Goal: Task Accomplishment & Management: Use online tool/utility

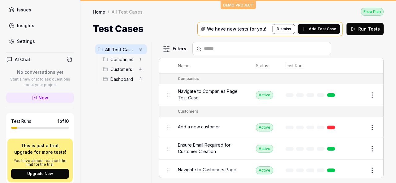
scroll to position [168, 0]
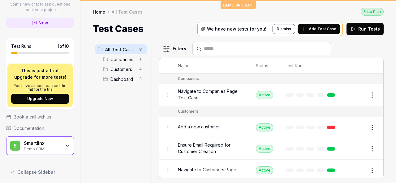
click at [56, 146] on div "Demo CRM" at bounding box center [42, 148] width 37 height 5
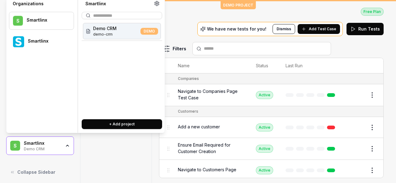
click at [55, 40] on div "Smartlinx" at bounding box center [47, 42] width 38 height 6
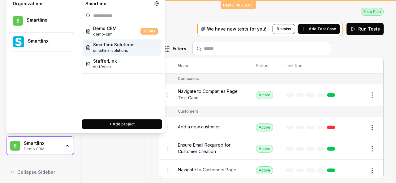
click at [125, 47] on span "Smartlinx Solutions" at bounding box center [113, 44] width 41 height 6
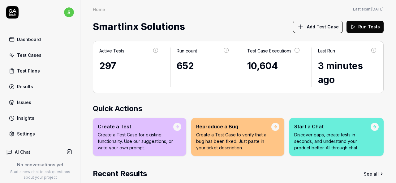
click at [35, 58] on link "Test Cases" at bounding box center [40, 55] width 68 height 12
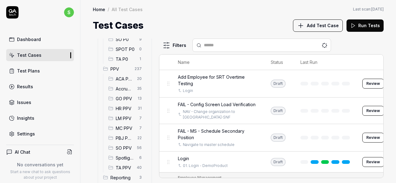
scroll to position [155, 0]
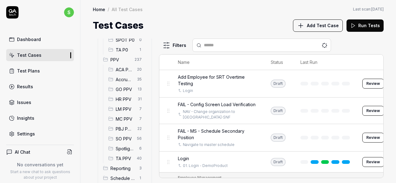
click at [123, 100] on span "HR PPV" at bounding box center [125, 99] width 18 height 6
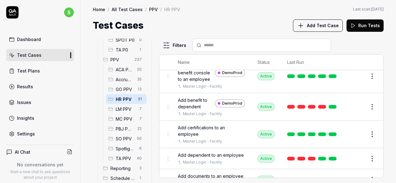
scroll to position [62, 0]
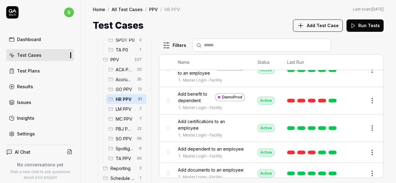
click at [354, 106] on button "Edit" at bounding box center [357, 101] width 15 height 10
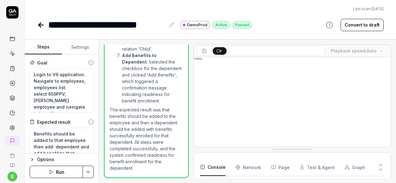
scroll to position [53, 0]
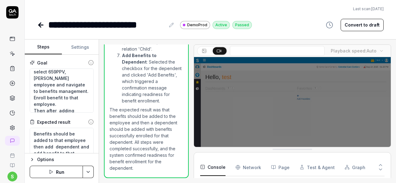
scroll to position [31, 0]
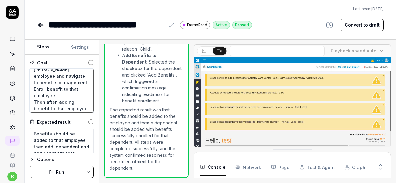
drag, startPoint x: 47, startPoint y: 75, endPoint x: 50, endPoint y: 81, distance: 6.1
click at [50, 81] on textarea "Login to V6 application. Navigate to employees, employees list. select 659PPV, …" at bounding box center [62, 91] width 64 height 44
type textarea "*"
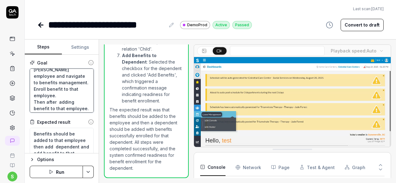
type textarea "Login to V6 application. Navigate to employees, employees list. select a employ…"
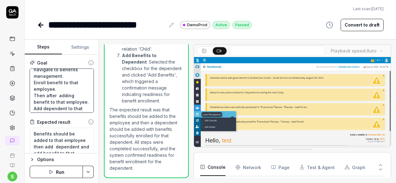
type textarea "*"
type textarea "Login to V6 application. Navigate to employees, employees list. select an emplo…"
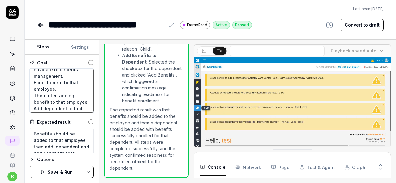
type textarea "*"
type textarea "Login to V6 application. Navigate to employees, employees list. select any empl…"
type textarea "*"
type textarea "Login to V6 application. Navigate to employees, employees list. select any empl…"
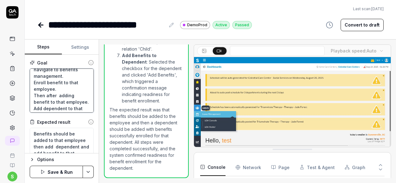
type textarea "*"
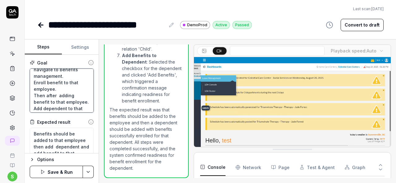
type textarea "Login to V6 application. Navigate to employees, employees list. select any e em…"
type textarea "*"
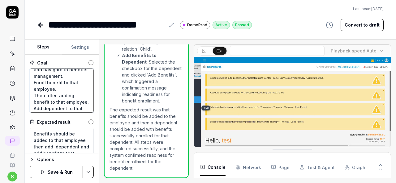
type textarea "Login to V6 application. Navigate to employees, employees list. select any em e…"
type textarea "*"
type textarea "Login to V6 application. Navigate to employees, employees list. select any emp …"
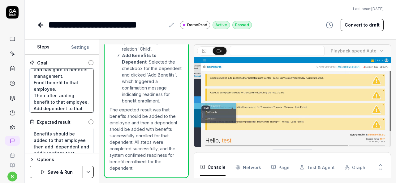
type textarea "*"
type textarea "Login to V6 application. Navigate to employees, employees list. select any empl…"
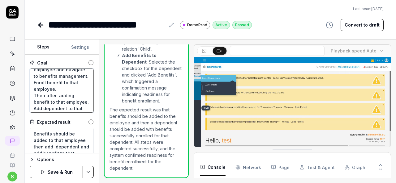
type textarea "*"
type textarea "Login to V6 application. Navigate to employees, employees list. select any empl…"
type textarea "*"
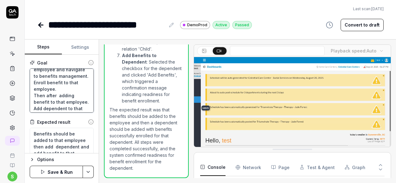
type textarea "Login to V6 application. Navigate to employees, employees list. select any empl…"
type textarea "*"
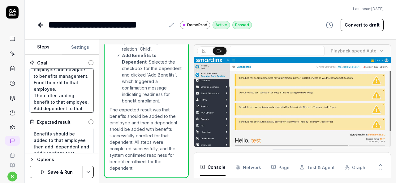
type textarea "Login to V6 application. Navigate to employees, employees list. select any empl…"
type textarea "*"
type textarea "Login to V6 application. Navigate to employees, employees list. select any empl…"
type textarea "*"
type textarea "Login to V6 application. Navigate to employees, employees list. select any empl…"
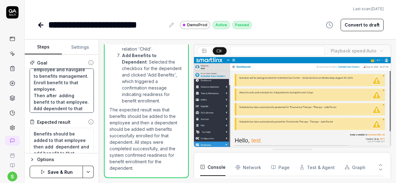
type textarea "*"
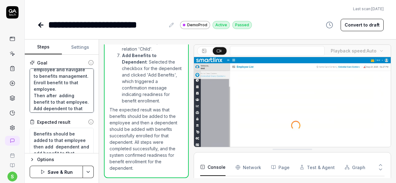
type textarea "Login to V6 application. Navigate to employees, employees list. select any empl…"
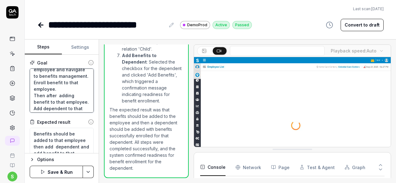
type textarea "*"
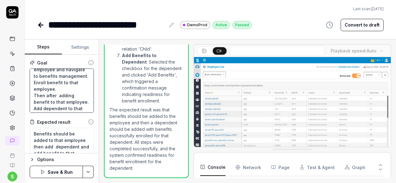
type textarea "Login to V6 application. Navigate to employees, employees list. select any empl…"
type textarea "*"
type textarea "Login to V6 application. Navigate to employees, employees list. select any empl…"
type textarea "*"
type textarea "Login to V6 application. Navigate to employees, employees list. select any emp …"
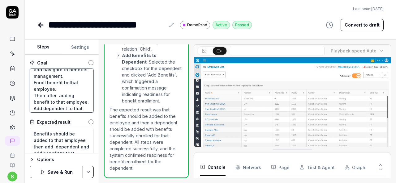
type textarea "*"
type textarea "Login to V6 application. Navigate to employees, employees list. select any em e…"
type textarea "*"
type textarea "Login to V6 application. Navigate to employees, employees list. select any e em…"
type textarea "*"
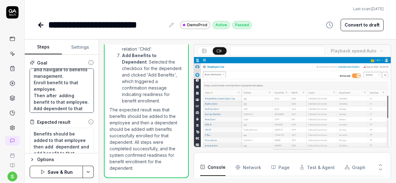
type textarea "Login to V6 application. Navigate to employees, employees list. select any empl…"
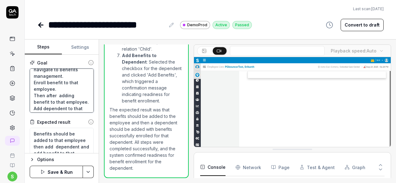
type textarea "*"
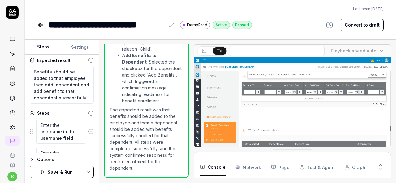
scroll to position [13, 0]
type textarea "Login to V6 application. Navigate to employees, employees list. select any empl…"
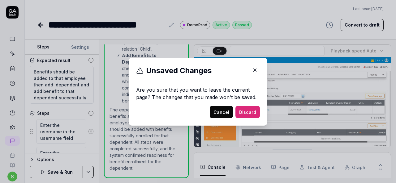
click at [254, 69] on icon "button" at bounding box center [255, 70] width 6 height 6
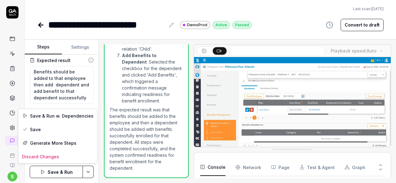
click at [91, 170] on html "**********" at bounding box center [198, 91] width 396 height 183
click at [46, 130] on div "Save" at bounding box center [57, 130] width 79 height 14
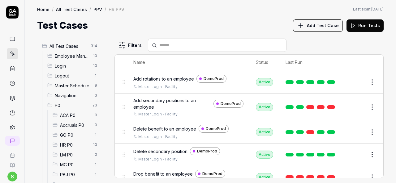
scroll to position [247, 0]
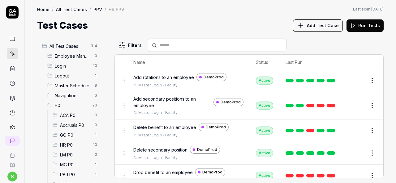
click at [156, 96] on span "Add secondary positions to an employee" at bounding box center [172, 102] width 78 height 13
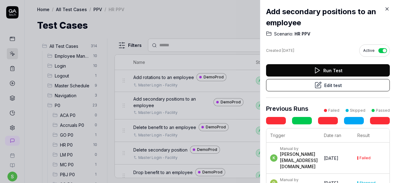
click at [337, 84] on button "Edit test" at bounding box center [328, 85] width 124 height 12
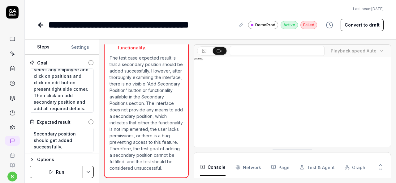
scroll to position [120, 0]
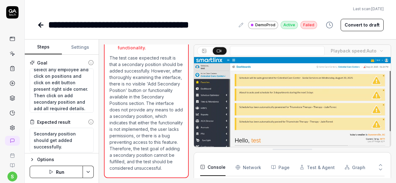
click at [37, 23] on icon at bounding box center [40, 24] width 7 height 7
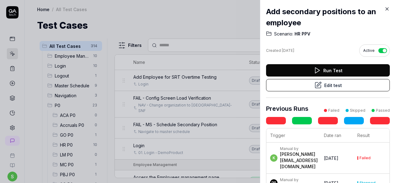
click at [386, 9] on icon at bounding box center [387, 9] width 6 height 6
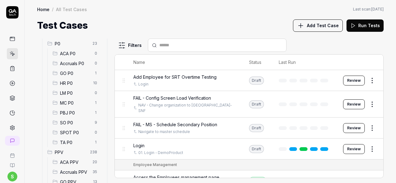
scroll to position [93, 0]
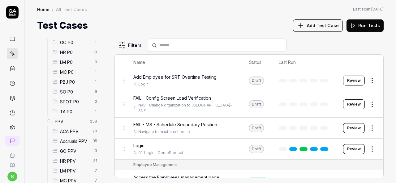
click at [68, 160] on span "HR PPV" at bounding box center [74, 161] width 29 height 6
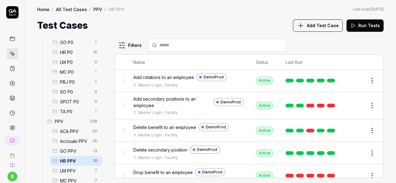
scroll to position [278, 0]
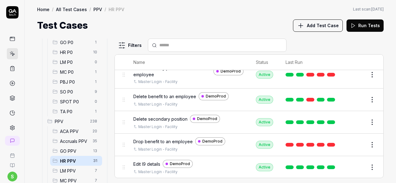
click at [171, 139] on span "Drop benefit to an employee" at bounding box center [162, 142] width 59 height 6
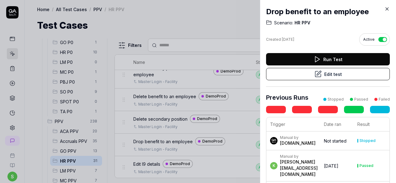
click at [332, 77] on button "Edit test" at bounding box center [328, 74] width 124 height 12
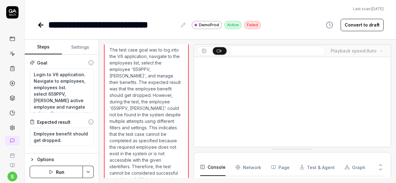
scroll to position [10, 0]
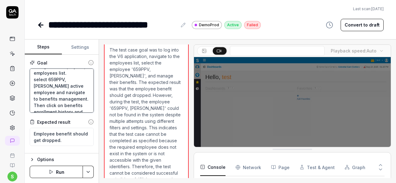
scroll to position [21, 0]
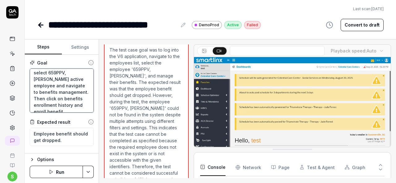
drag, startPoint x: 51, startPoint y: 92, endPoint x: 46, endPoint y: 86, distance: 8.1
click at [46, 86] on textarea "Login to V6 application. Navigate to employees, employees list. select 659PPV, …" at bounding box center [62, 91] width 64 height 44
type textarea "*"
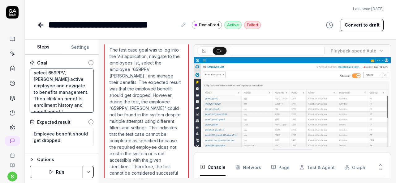
type textarea "Login to V6 application. Navigate to employees, employees list. selecta active …"
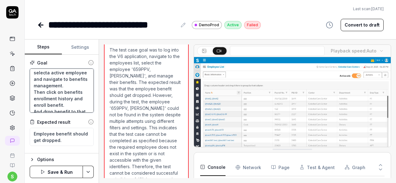
type textarea "*"
type textarea "Login to V6 application. Navigate to employees, employees list. selectan active…"
type textarea "*"
type textarea "Login to V6 application. Navigate to employees, employees list. selectany activ…"
type textarea "*"
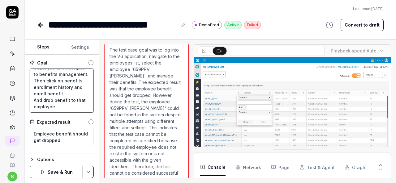
scroll to position [58, 0]
type textarea "Login to V6 application. Navigate to employees, employees list. select any acti…"
click at [90, 168] on html "**********" at bounding box center [198, 91] width 396 height 183
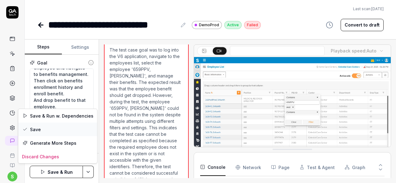
click at [41, 128] on div "Save" at bounding box center [57, 130] width 79 height 14
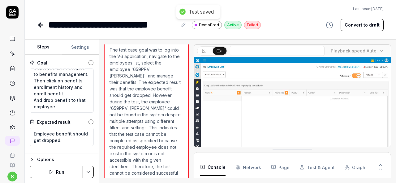
type textarea "*"
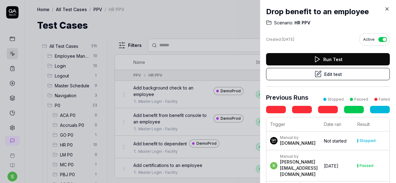
click at [200, 26] on div at bounding box center [198, 91] width 396 height 183
